Goal: Task Accomplishment & Management: Use online tool/utility

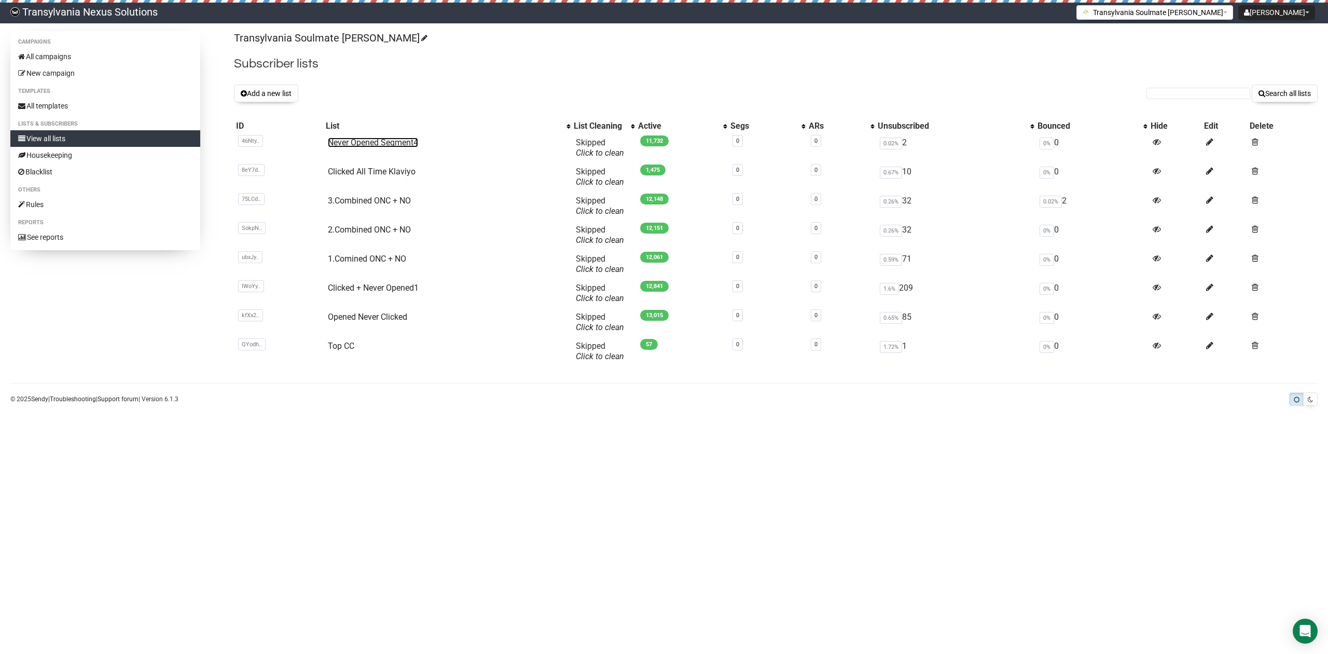
click at [392, 140] on link "Never Opened Segment4" at bounding box center [373, 142] width 90 height 10
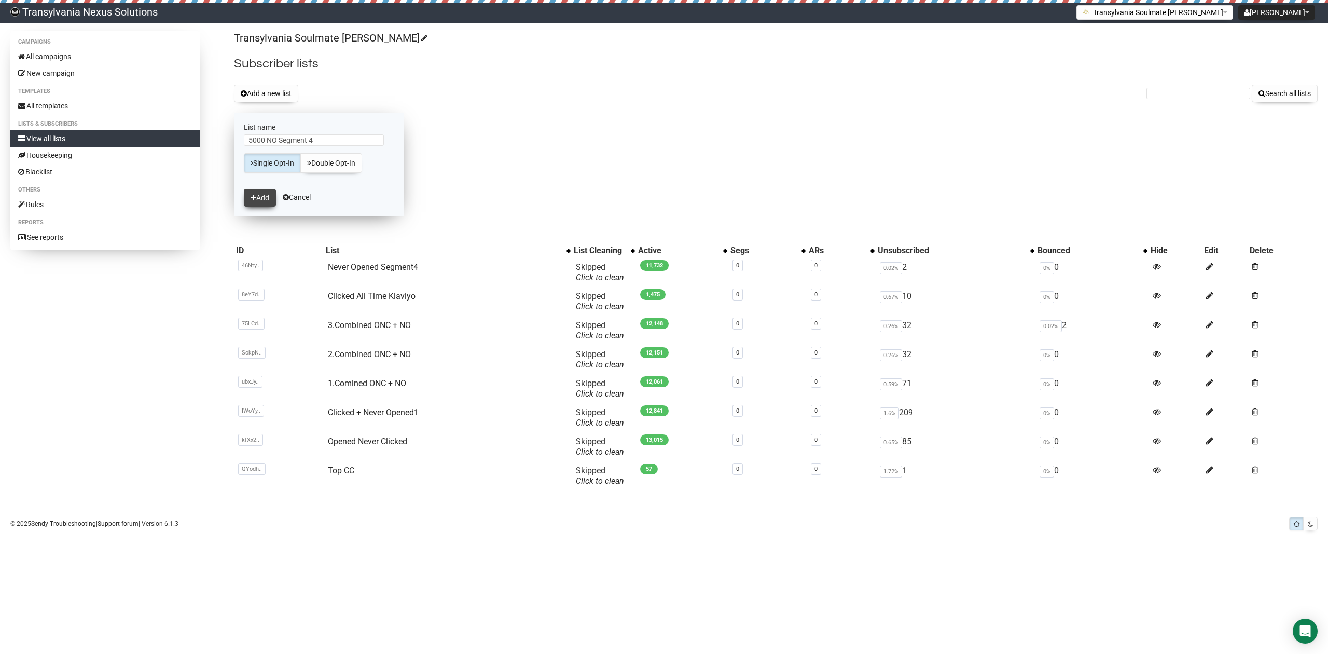
type input "5000 NO Segment 4"
click at [250, 203] on button "Add" at bounding box center [260, 198] width 32 height 18
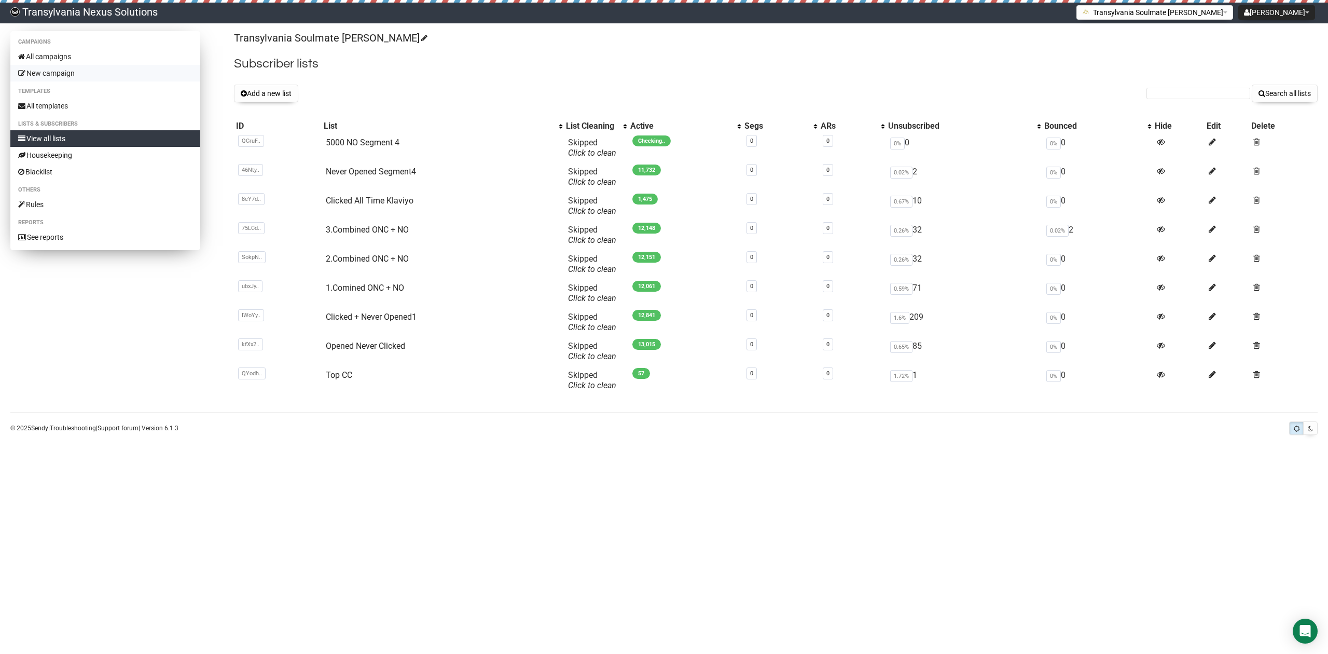
click at [60, 70] on link "New campaign" at bounding box center [105, 73] width 190 height 17
